Goal: Task Accomplishment & Management: Manage account settings

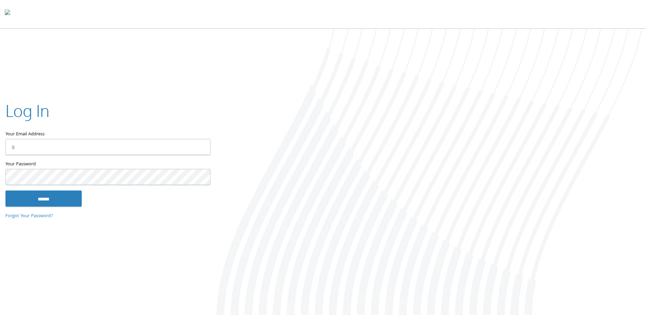
click at [200, 146] on keeper-lock "Open Keeper Popup" at bounding box center [201, 147] width 8 height 8
type input "**********"
click at [54, 196] on input "******" at bounding box center [43, 198] width 76 height 16
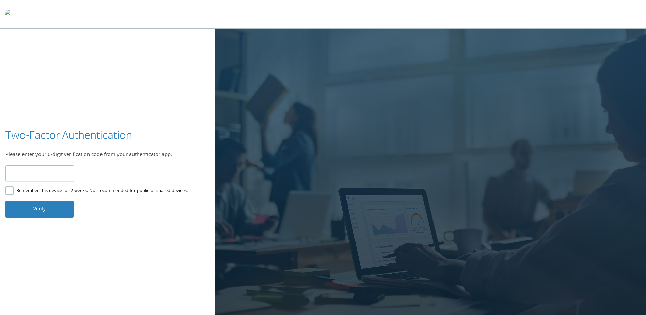
type input "******"
